Goal: Information Seeking & Learning: Learn about a topic

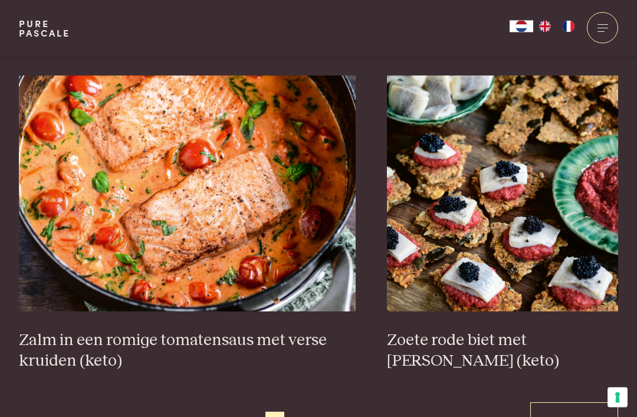
scroll to position [2056, 0]
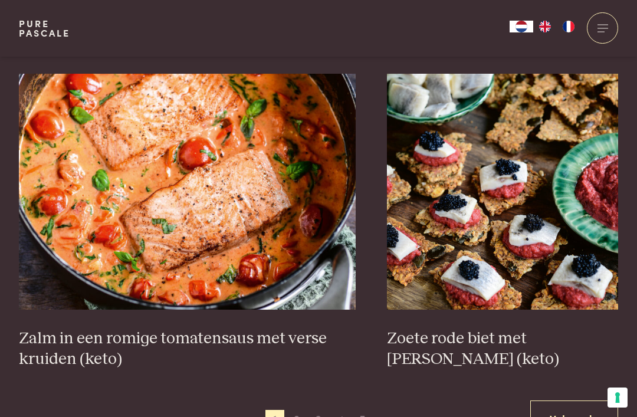
click at [571, 400] on link "Volgende" at bounding box center [574, 418] width 88 height 37
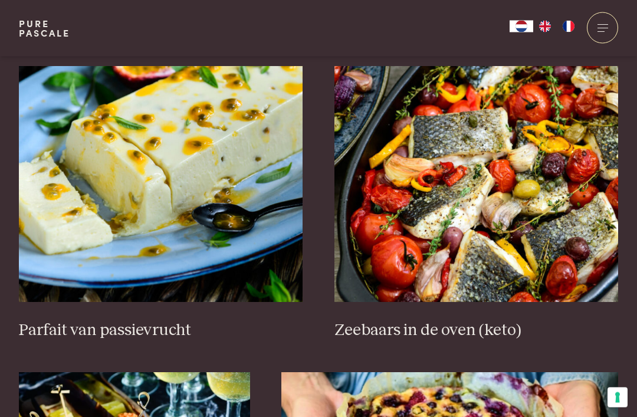
scroll to position [451, 0]
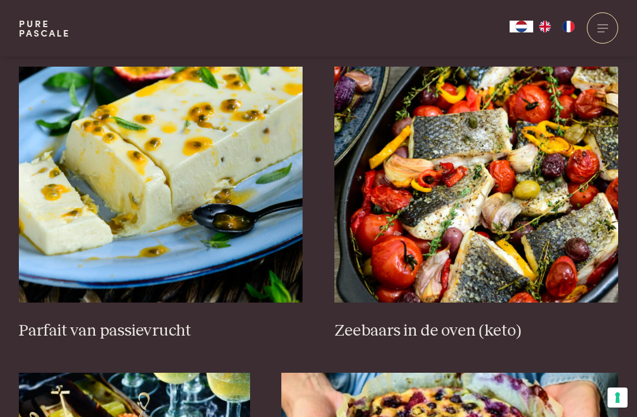
click at [512, 262] on img at bounding box center [476, 185] width 284 height 236
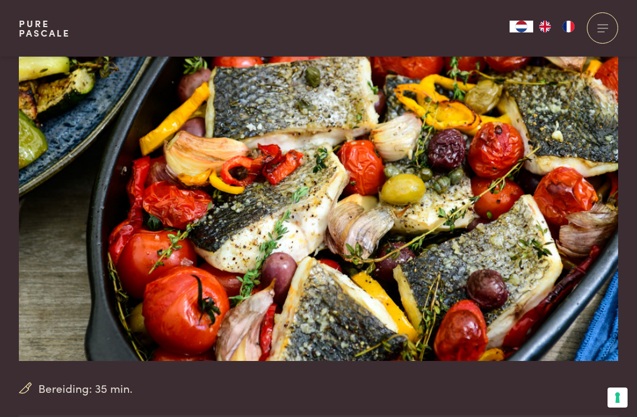
scroll to position [54, 0]
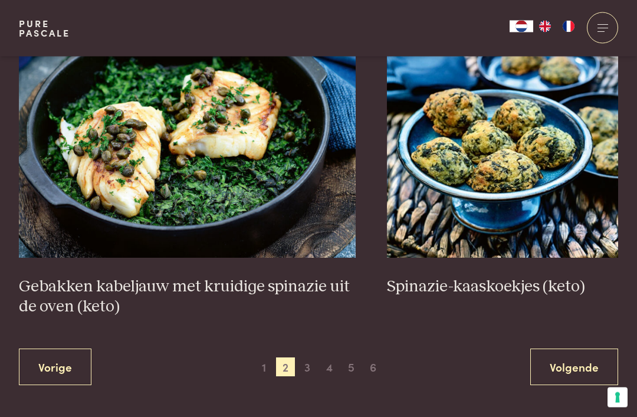
scroll to position [2088, 0]
click at [311, 358] on span "3" at bounding box center [307, 366] width 19 height 19
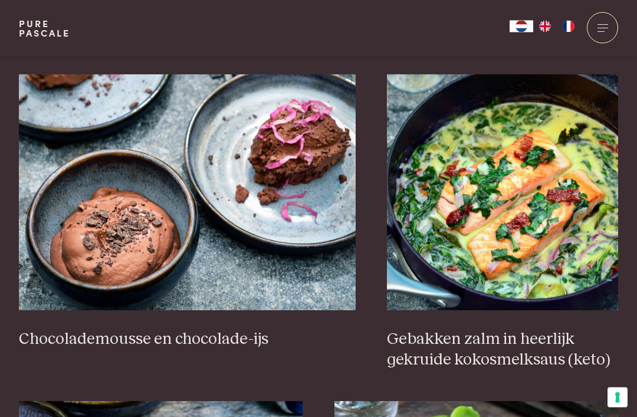
scroll to position [1116, 0]
click at [516, 234] on img at bounding box center [502, 192] width 231 height 236
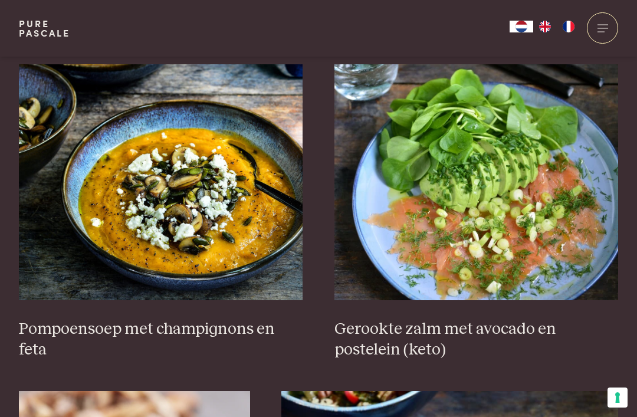
scroll to position [1454, 0]
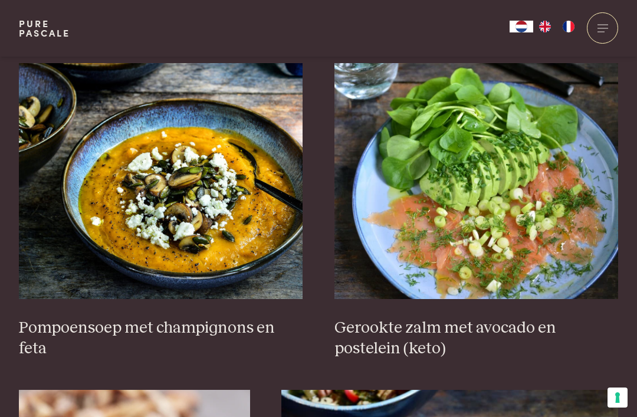
click at [149, 223] on img at bounding box center [161, 181] width 284 height 236
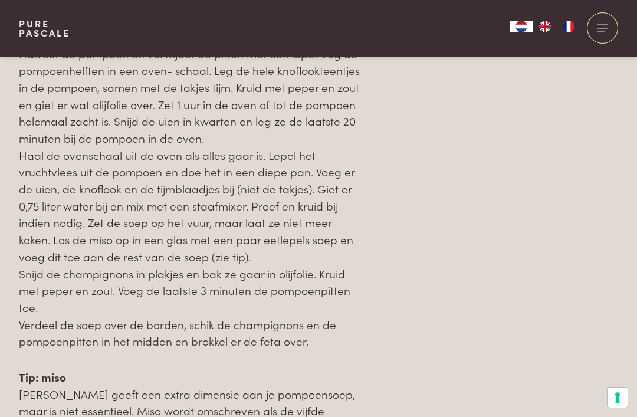
scroll to position [1366, 0]
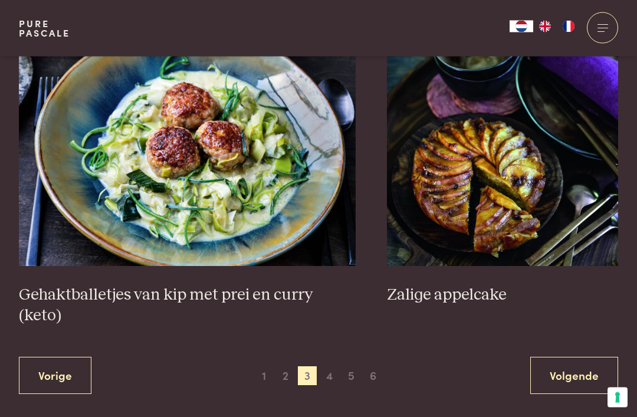
scroll to position [2141, 0]
click at [334, 366] on span "4" at bounding box center [329, 375] width 19 height 19
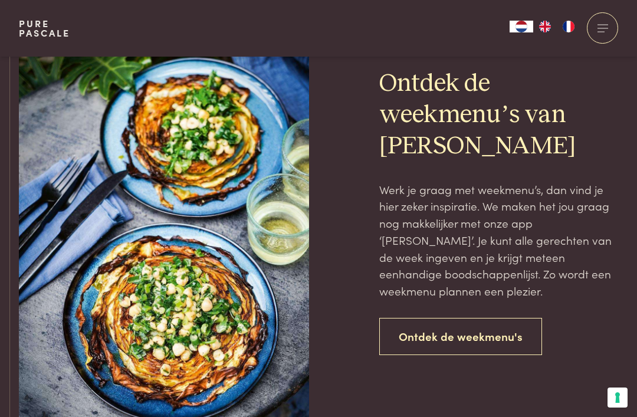
scroll to position [2548, 0]
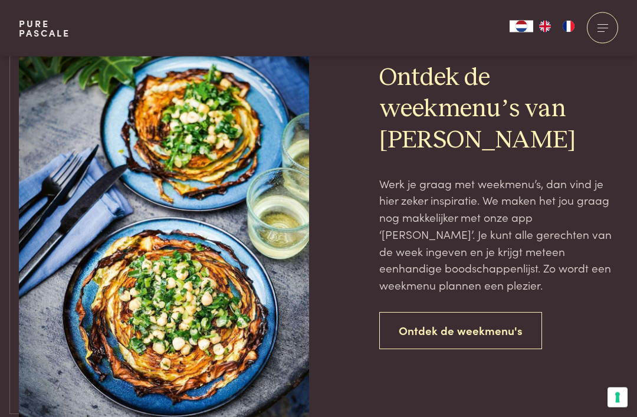
click at [453, 318] on link "Ontdek de weekmenu's" at bounding box center [460, 331] width 163 height 37
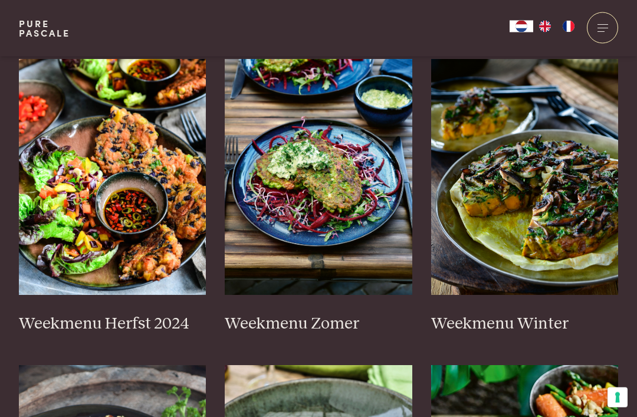
scroll to position [318, 0]
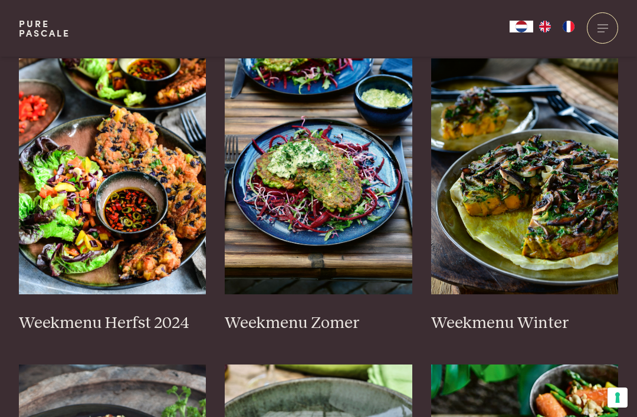
click at [89, 238] on img at bounding box center [113, 176] width 188 height 236
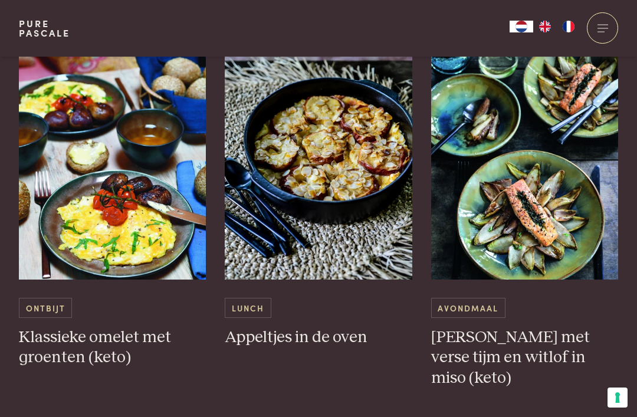
scroll to position [3512, 0]
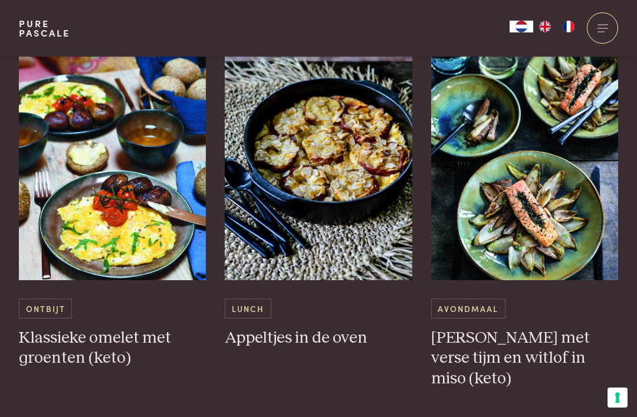
click at [298, 223] on img at bounding box center [319, 162] width 188 height 236
